Goal: Task Accomplishment & Management: Complete application form

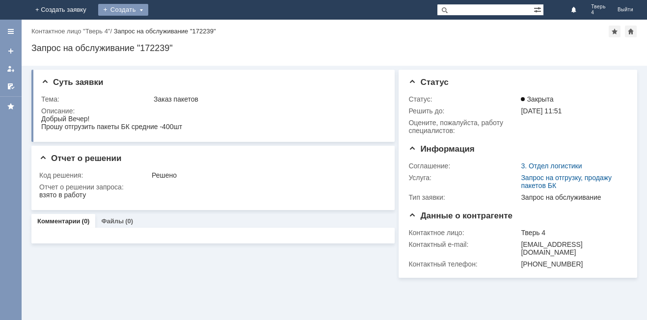
click at [148, 11] on div "Создать" at bounding box center [123, 10] width 50 height 12
click at [175, 32] on link "Заявка" at bounding box center [137, 30] width 75 height 12
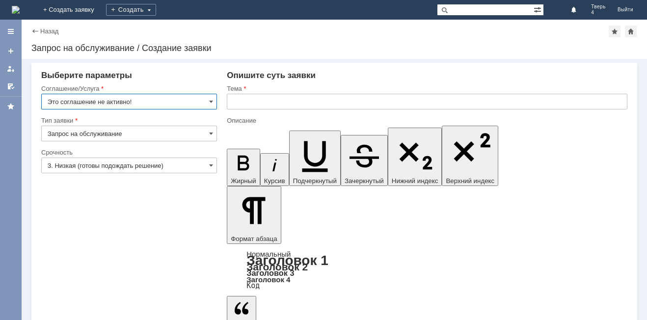
click at [127, 135] on input "Запрос на обслуживание" at bounding box center [129, 134] width 176 height 16
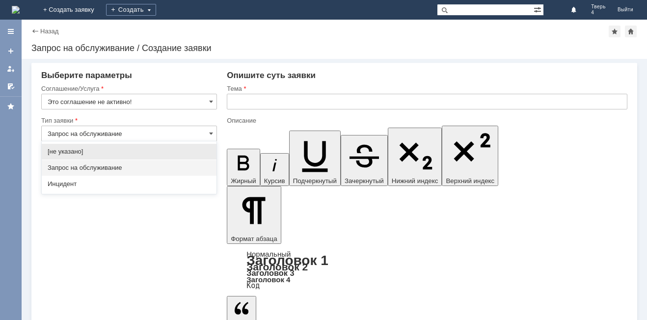
click at [127, 136] on input "Запрос на обслуживание" at bounding box center [129, 134] width 176 height 16
click at [195, 131] on input "Запрос на обслуживание" at bounding box center [129, 134] width 176 height 16
click at [155, 166] on span "Запрос на обслуживание" at bounding box center [129, 168] width 163 height 8
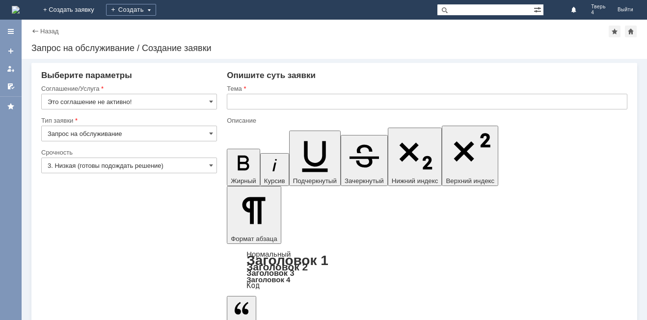
type input "Запрос на обслуживание"
click at [176, 96] on input "Это соглашение не активно!" at bounding box center [129, 102] width 176 height 16
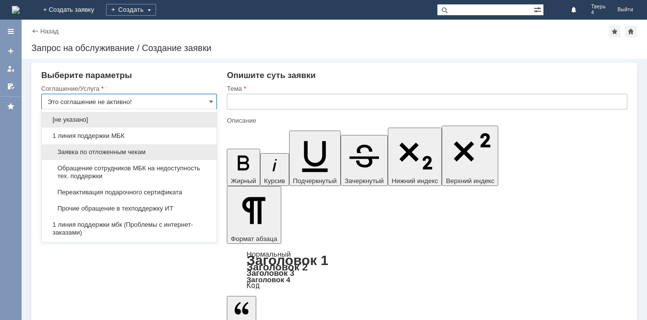
click at [153, 152] on span "Заявка по отложенным чекам" at bounding box center [129, 152] width 163 height 8
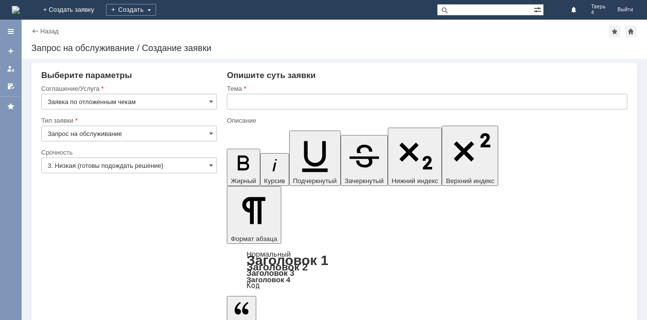
type input "Заявка по отложенным чекам"
click at [276, 95] on input "text" at bounding box center [427, 102] width 400 height 16
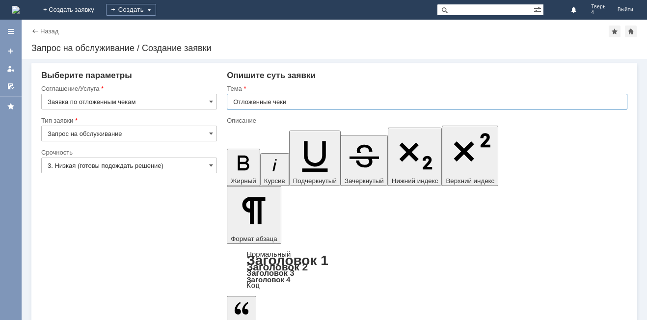
type input "Отложенные чеки"
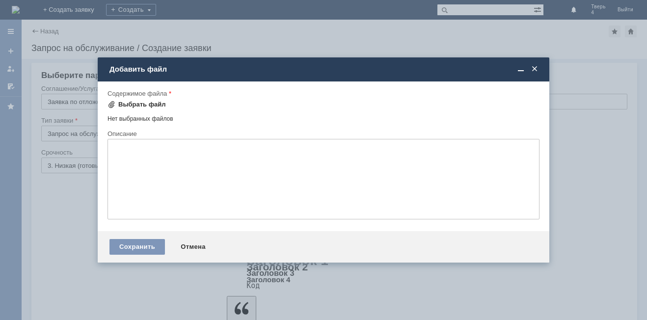
click at [147, 106] on div "Выбрать файл" at bounding box center [142, 105] width 48 height 8
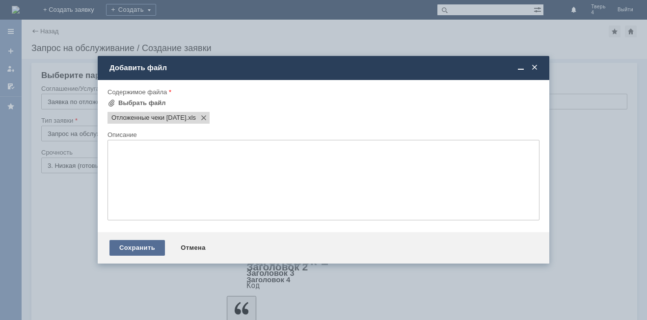
click at [139, 249] on div "Сохранить" at bounding box center [136, 248] width 55 height 16
